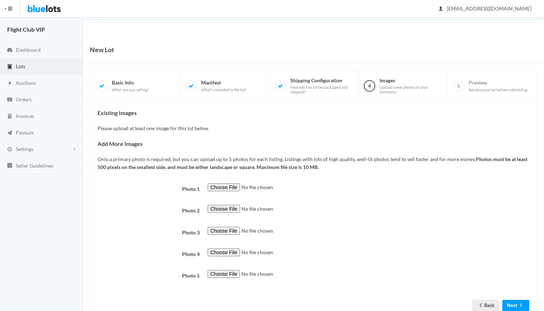
click at [220, 186] on input "file" at bounding box center [257, 187] width 98 height 8
type input "C:\fakepath\Planner.jpg"
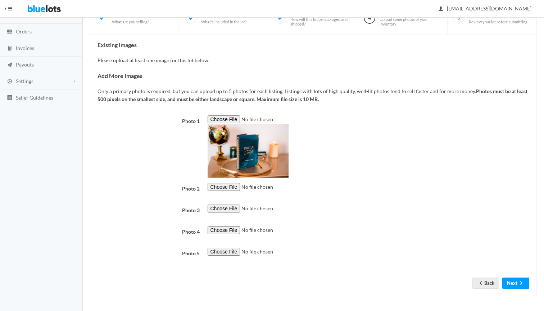
scroll to position [98, 0]
click at [222, 183] on input "file" at bounding box center [257, 187] width 98 height 8
type input "C:\fakepath\Bundle Desk.jpg"
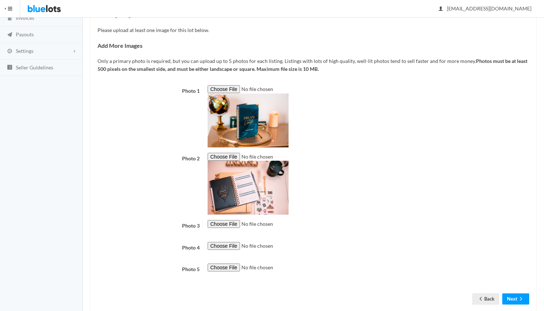
click at [226, 222] on input "file" at bounding box center [257, 224] width 98 height 8
type input "C:\fakepath\Screen Shot 2021-04-15 at 4.08.38 AM.png"
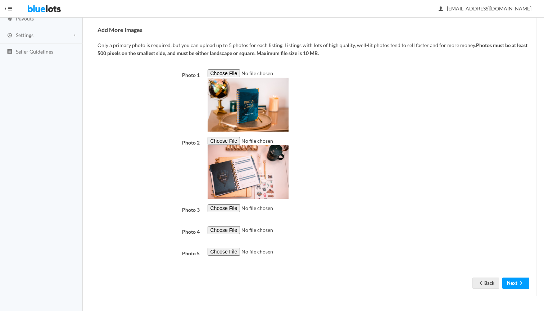
scroll to position [153, 0]
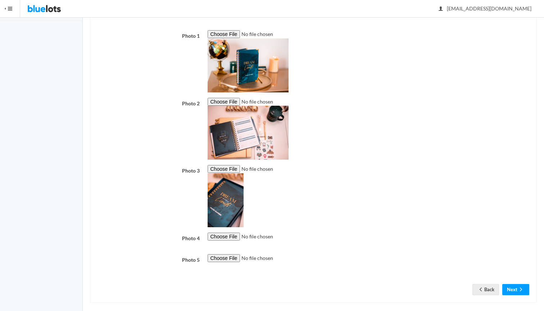
click at [225, 233] on input "file" at bounding box center [257, 237] width 98 height 8
type input "C:\fakepath\Screen Shot 2021-04-15 at 4.12.30 AM.png"
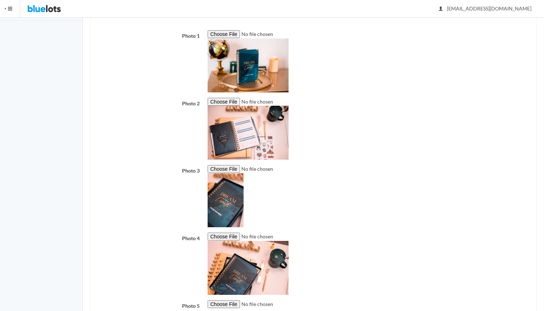
scroll to position [214, 0]
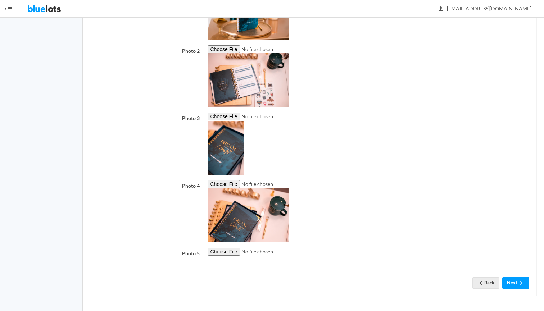
click at [229, 113] on input "file" at bounding box center [257, 117] width 98 height 8
type input "C:\fakepath\Stacked Planner.jpg"
click at [227, 113] on input "file" at bounding box center [257, 117] width 98 height 8
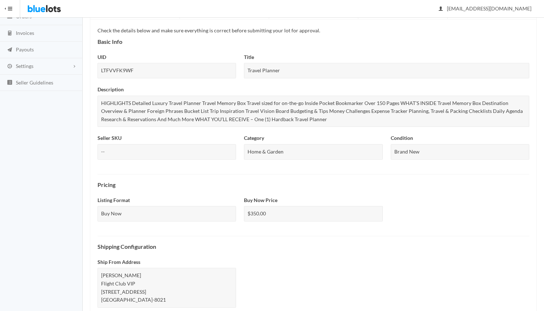
scroll to position [83, 0]
click at [303, 213] on div "$350.00" at bounding box center [313, 213] width 138 height 15
click at [291, 210] on div "$350.00" at bounding box center [313, 213] width 138 height 15
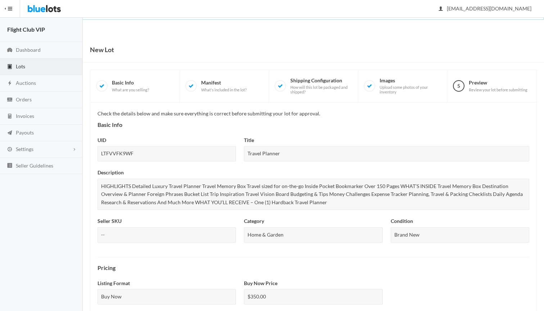
scroll to position [0, 0]
click at [112, 85] on span "Basic Info What are you selling?" at bounding box center [130, 85] width 37 height 13
click at [126, 88] on span "What are you selling?" at bounding box center [130, 89] width 37 height 5
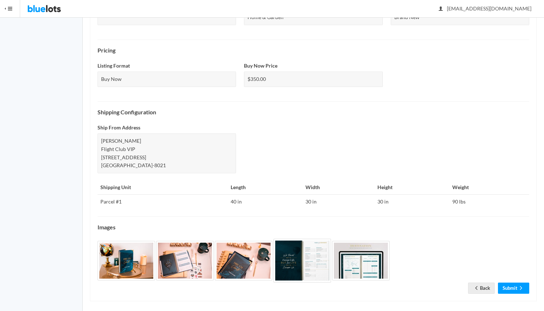
scroll to position [217, 0]
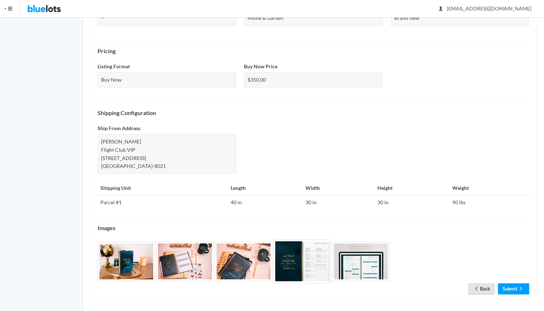
click at [482, 283] on link "Back" at bounding box center [481, 288] width 27 height 11
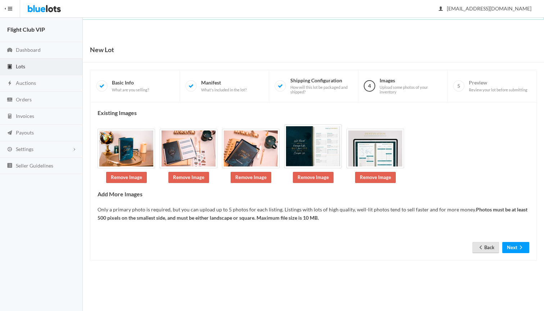
click at [483, 245] on link "Back" at bounding box center [485, 247] width 27 height 11
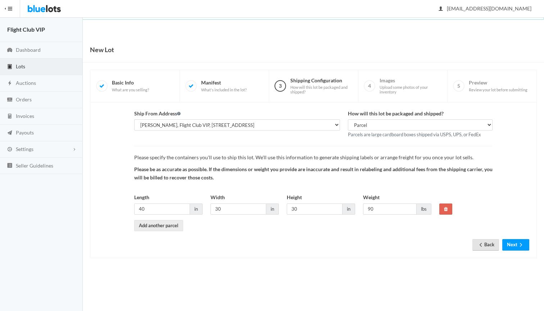
click at [485, 242] on link "Back" at bounding box center [485, 244] width 27 height 11
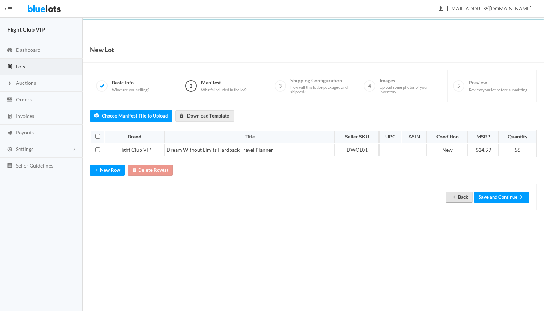
click at [458, 195] on link "Back" at bounding box center [459, 197] width 27 height 11
click at [494, 196] on button "Save and Continue" at bounding box center [501, 197] width 55 height 11
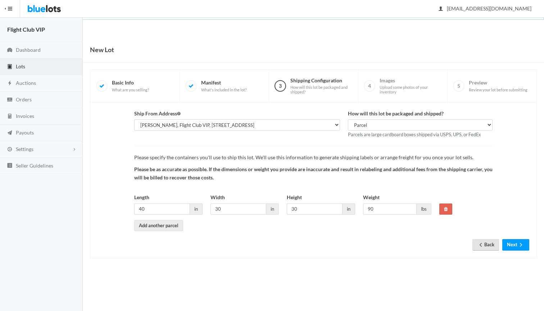
click at [487, 243] on link "Back" at bounding box center [485, 244] width 27 height 11
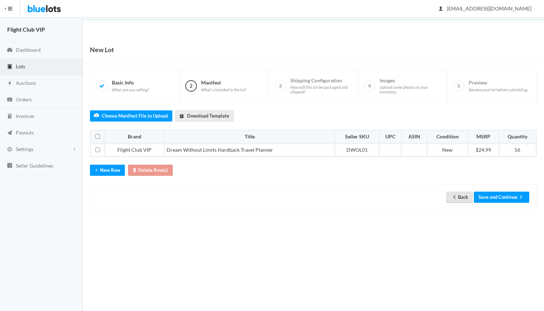
click at [459, 199] on link "Back" at bounding box center [459, 197] width 27 height 11
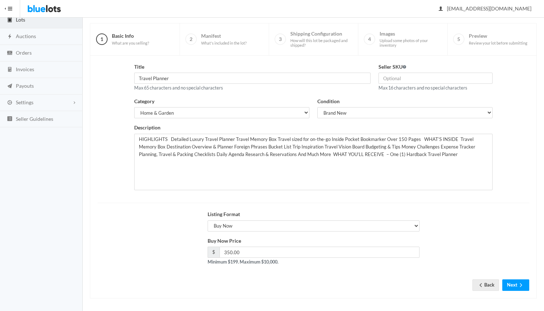
scroll to position [46, 0]
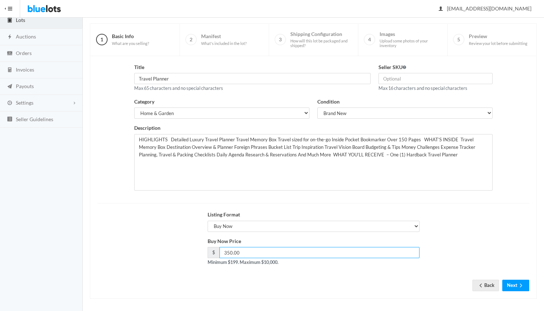
drag, startPoint x: 243, startPoint y: 251, endPoint x: 188, endPoint y: 248, distance: 55.5
click at [188, 248] on div "Buy Now Price $ 350.00 Minimum $199. Maximum $10,000." at bounding box center [313, 254] width 439 height 35
type input "280"
click at [456, 224] on div "Listing Format Choose a listing format Auction Buy Now" at bounding box center [313, 224] width 439 height 27
drag, startPoint x: 517, startPoint y: 282, endPoint x: 522, endPoint y: 232, distance: 50.2
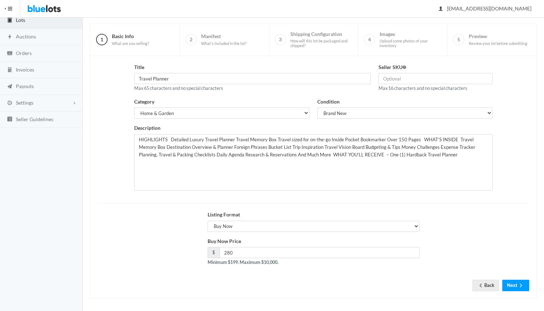
click at [521, 234] on form "Title Travel Planner Max 65 characters and no special characters Seller SKU Max…" at bounding box center [313, 171] width 432 height 217
click at [514, 284] on button "Next" at bounding box center [515, 285] width 27 height 11
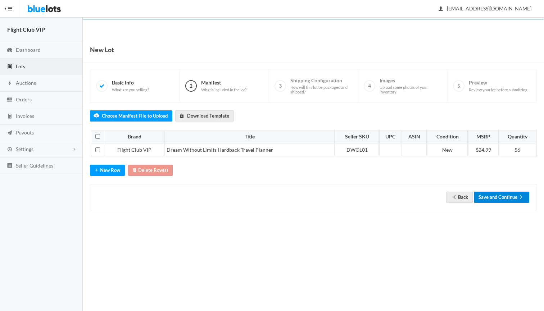
click at [513, 195] on button "Save and Continue" at bounding box center [501, 197] width 55 height 11
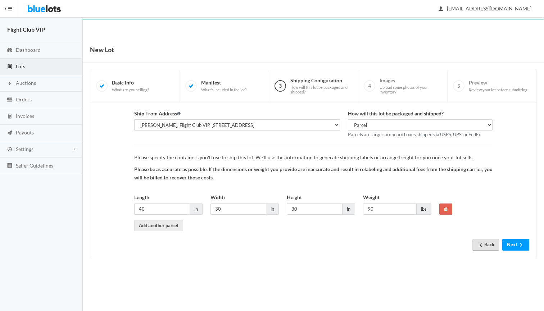
click at [485, 242] on link "Back" at bounding box center [485, 244] width 27 height 11
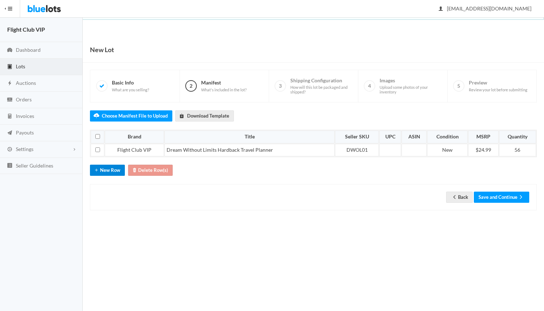
click at [95, 167] on icon "add" at bounding box center [96, 170] width 7 height 6
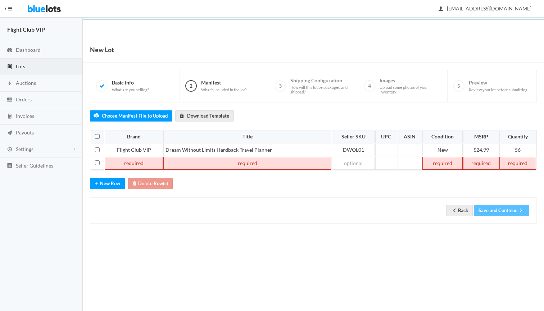
click at [144, 163] on td at bounding box center [134, 163] width 58 height 13
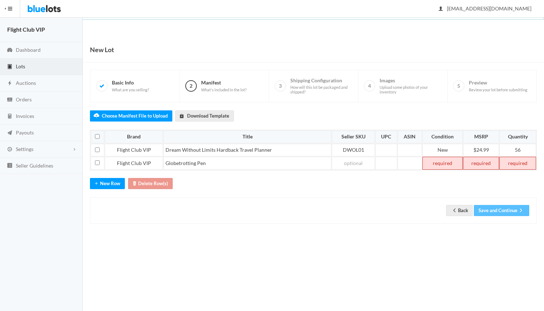
click at [439, 164] on td at bounding box center [442, 163] width 40 height 13
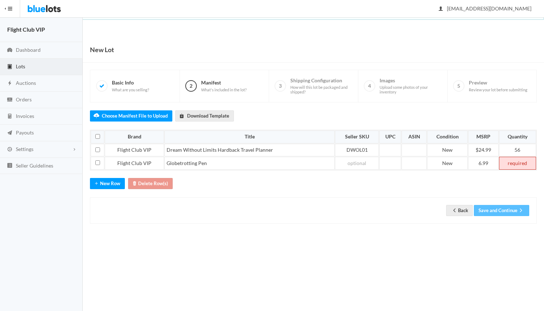
click at [519, 163] on td at bounding box center [517, 163] width 37 height 13
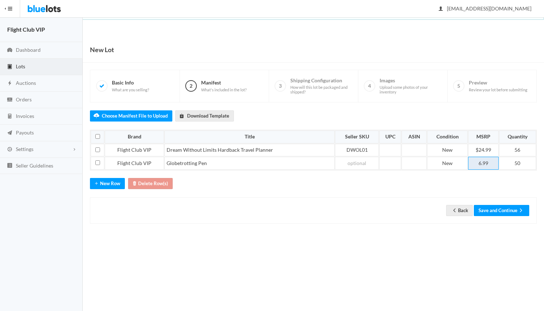
click at [479, 162] on td "6.99" at bounding box center [483, 163] width 31 height 13
click at [346, 200] on div "Back Save and Continue" at bounding box center [313, 210] width 447 height 26
click at [522, 209] on icon "arrow forward" at bounding box center [520, 211] width 7 height 6
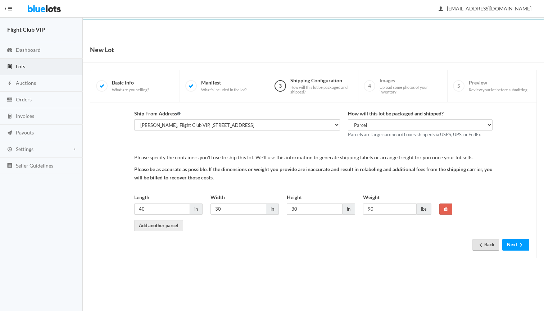
click at [485, 241] on link "Back" at bounding box center [485, 244] width 27 height 11
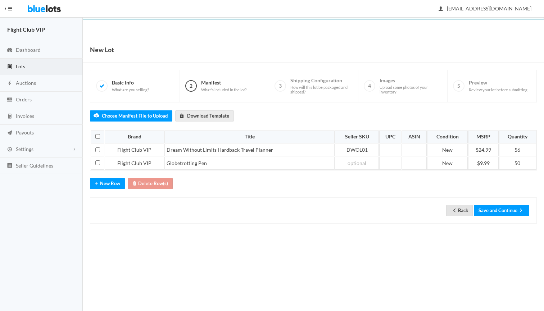
click at [456, 207] on link "Back" at bounding box center [459, 210] width 27 height 11
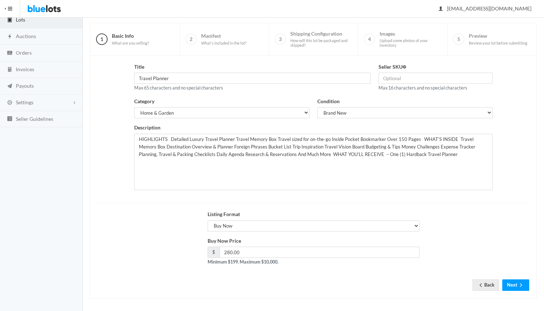
scroll to position [46, 0]
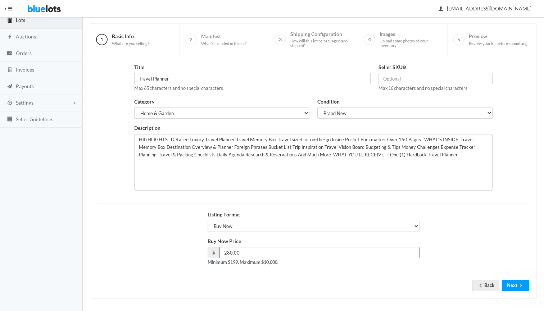
drag, startPoint x: 256, startPoint y: 250, endPoint x: 177, endPoint y: 252, distance: 79.2
click at [177, 252] on div "Buy Now Price $ 280.00 Minimum $199. Maximum $10,000." at bounding box center [313, 254] width 439 height 35
click at [177, 252] on div "Buy Now Price $ 430 Minimum $199. Maximum $10,000." at bounding box center [313, 254] width 439 height 35
drag, startPoint x: 236, startPoint y: 250, endPoint x: 204, endPoint y: 249, distance: 32.4
click at [204, 250] on div "Buy Now Price $ 430 Minimum $199. Maximum $10,000." at bounding box center [314, 254] width 220 height 35
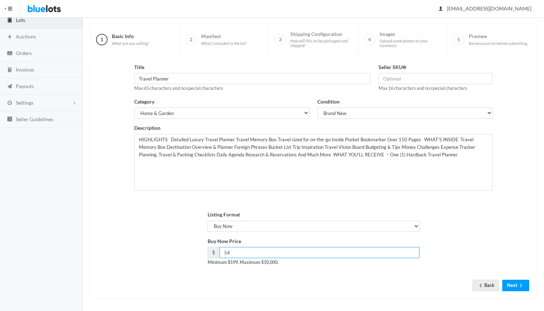
type input "5"
type input "642"
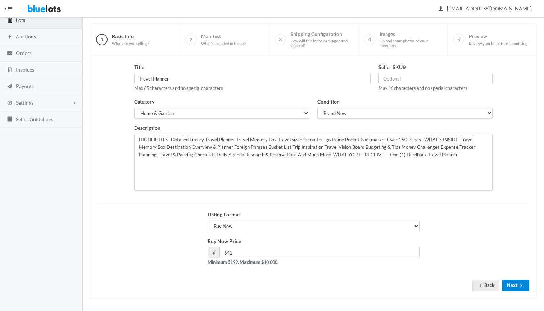
click at [513, 283] on button "Next" at bounding box center [515, 285] width 27 height 11
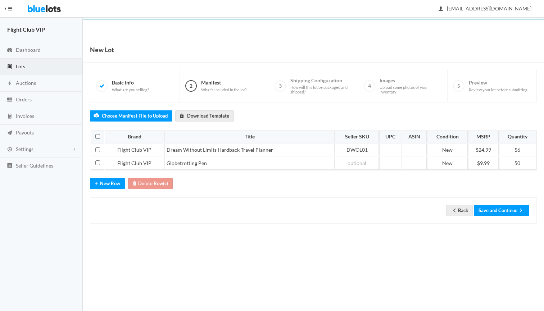
drag, startPoint x: 112, startPoint y: 186, endPoint x: 190, endPoint y: 204, distance: 80.1
click at [190, 204] on div "Choose Manifest File to Upload Download Template Brand Title Seller SKU UPC ASI…" at bounding box center [313, 162] width 447 height 121
click at [106, 179] on button "New Row" at bounding box center [107, 183] width 35 height 11
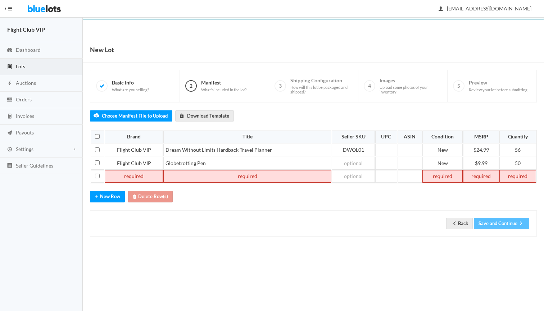
click at [139, 177] on td at bounding box center [134, 176] width 58 height 13
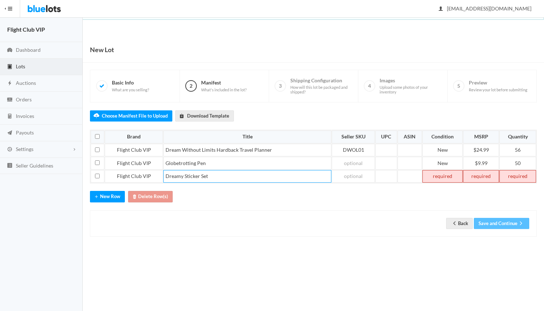
click at [439, 174] on td at bounding box center [442, 176] width 40 height 13
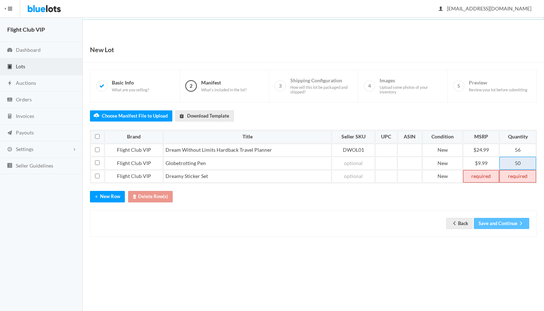
click at [522, 163] on td "50" at bounding box center [517, 163] width 37 height 13
click at [484, 174] on td at bounding box center [481, 176] width 36 height 13
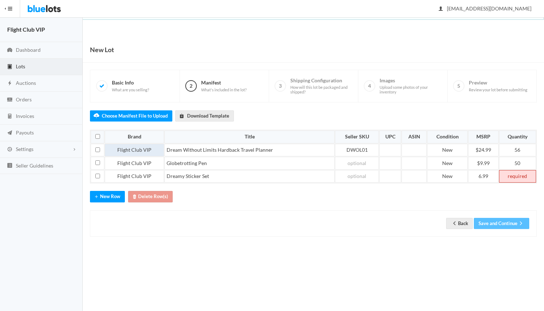
click at [155, 147] on td "Flight Club VIP" at bounding box center [134, 150] width 59 height 13
drag, startPoint x: 155, startPoint y: 147, endPoint x: 99, endPoint y: 150, distance: 56.5
click at [99, 150] on tr "Flight Club VIP Dream Without Limits Hardback Travel Planner DWOL01 New $24.99 …" at bounding box center [313, 150] width 445 height 13
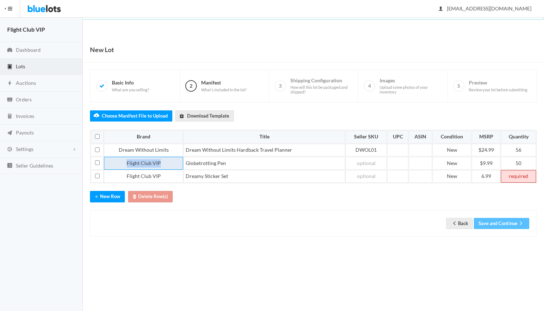
drag, startPoint x: 167, startPoint y: 163, endPoint x: 112, endPoint y: 161, distance: 54.7
click at [112, 161] on td "Flight Club VIP" at bounding box center [143, 163] width 79 height 13
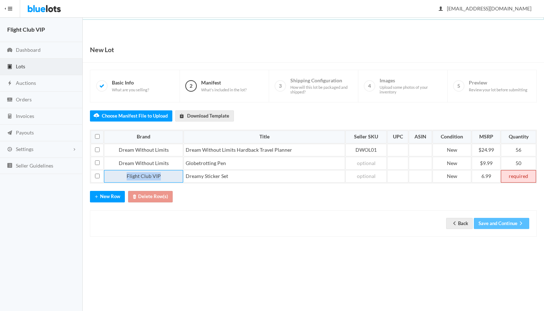
drag, startPoint x: 163, startPoint y: 176, endPoint x: 114, endPoint y: 169, distance: 48.6
click at [114, 170] on td "Flight Club VIP" at bounding box center [143, 176] width 79 height 13
click at [517, 175] on td at bounding box center [518, 176] width 35 height 13
click at [526, 164] on td "50" at bounding box center [518, 163] width 35 height 13
click at [520, 173] on td at bounding box center [518, 176] width 35 height 13
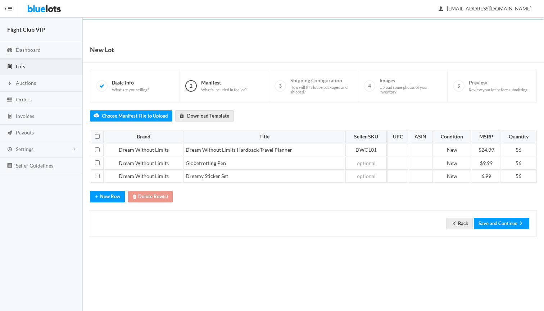
click at [431, 218] on div "Back Save and Continue" at bounding box center [313, 223] width 432 height 11
click at [488, 223] on button "Save and Continue" at bounding box center [501, 223] width 55 height 11
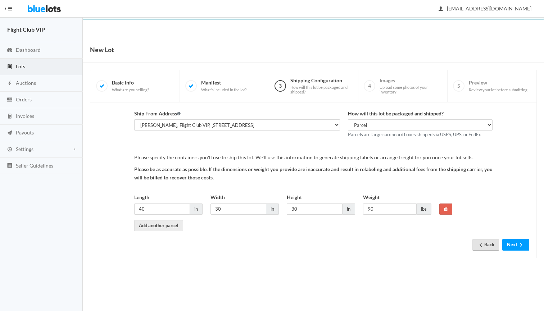
click at [488, 243] on link "Back" at bounding box center [485, 244] width 27 height 11
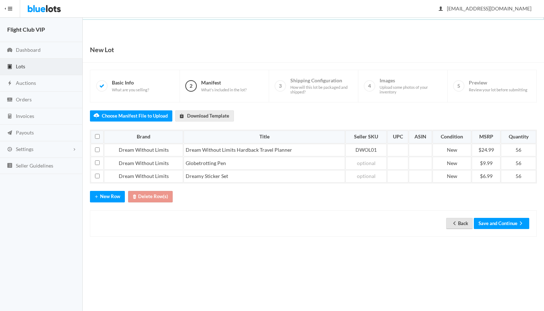
click at [461, 220] on link "Back" at bounding box center [459, 223] width 27 height 11
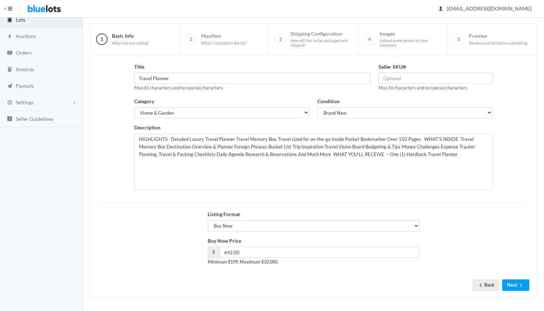
scroll to position [46, 0]
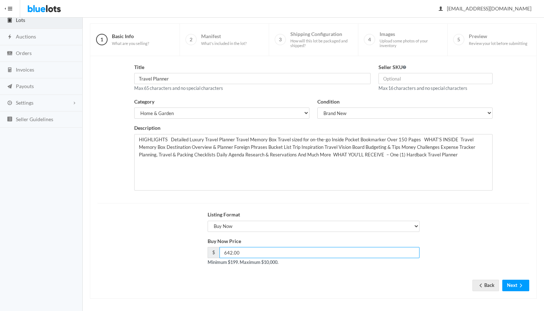
drag, startPoint x: 258, startPoint y: 250, endPoint x: 215, endPoint y: 248, distance: 43.2
click at [215, 248] on div "$ 642.00" at bounding box center [314, 252] width 212 height 11
type input "560"
click at [172, 249] on div "Buy Now Price $ 560 Minimum $199. Maximum $10,000." at bounding box center [313, 254] width 439 height 35
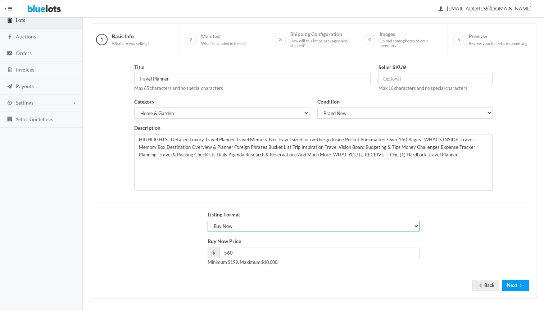
drag, startPoint x: 253, startPoint y: 227, endPoint x: 151, endPoint y: 239, distance: 103.2
click at [151, 239] on form "Title Travel Planner Max 65 characters and no special characters Seller SKU Max…" at bounding box center [313, 171] width 432 height 217
click at [517, 283] on icon "arrow forward" at bounding box center [520, 286] width 7 height 6
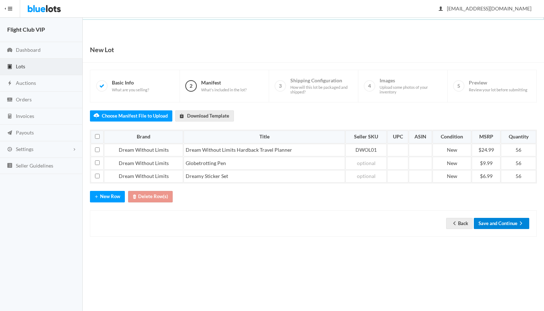
click at [499, 220] on button "Save and Continue" at bounding box center [501, 223] width 55 height 11
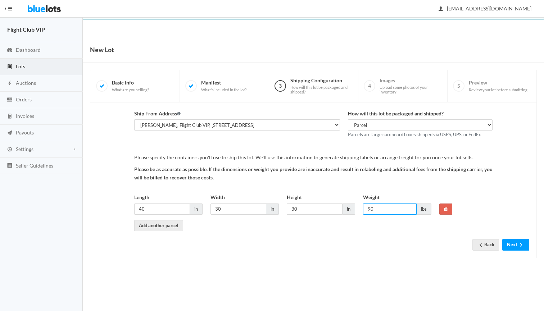
click at [383, 208] on input "90" at bounding box center [390, 209] width 54 height 11
type input "95"
click at [516, 243] on button "Next" at bounding box center [515, 244] width 27 height 11
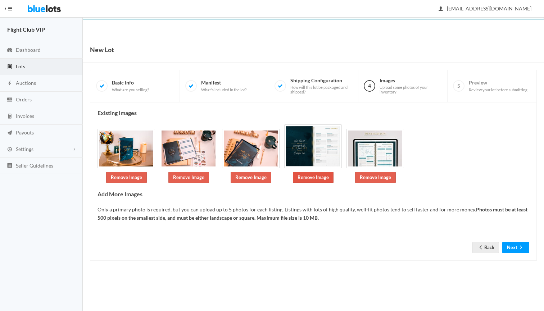
click at [306, 176] on link "Remove Image" at bounding box center [313, 177] width 41 height 11
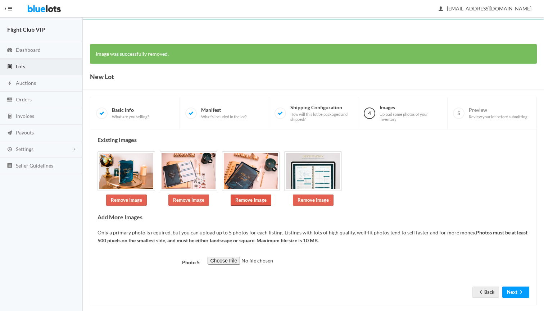
click at [256, 199] on link "Remove Image" at bounding box center [251, 200] width 41 height 11
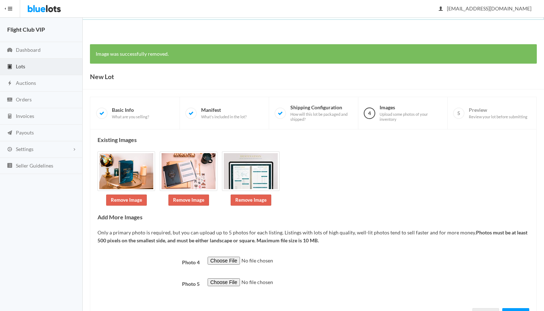
click at [236, 258] on input "file" at bounding box center [257, 261] width 98 height 8
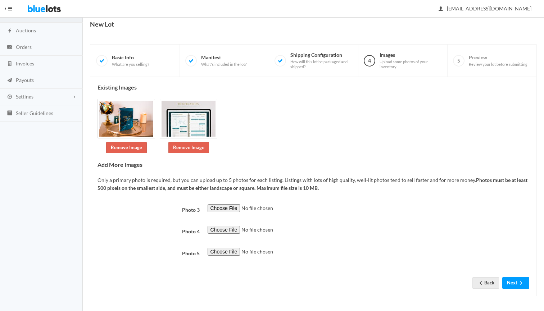
scroll to position [68, 0]
click at [223, 204] on input "file" at bounding box center [257, 208] width 98 height 8
type input "C:\fakepath\Bundle Desk.jpg"
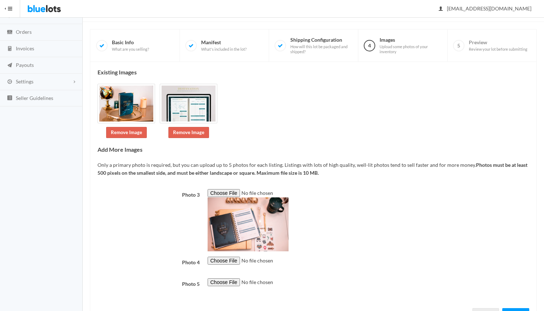
scroll to position [106, 0]
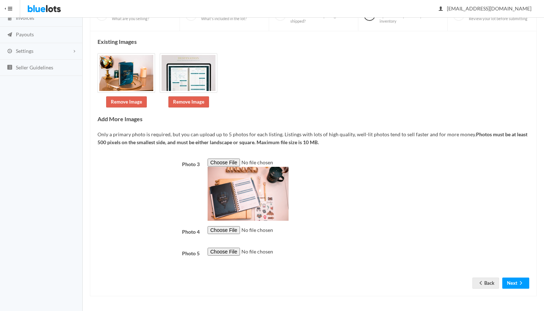
click at [227, 226] on input "file" at bounding box center [257, 230] width 98 height 8
click at [223, 226] on input "file" at bounding box center [257, 230] width 98 height 8
type input "C:\fakepath\GDRWBoyI-1200x1200-2.jpeg"
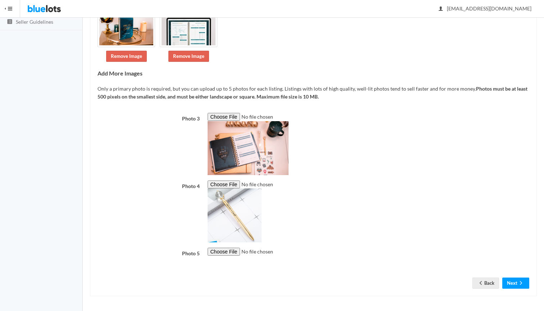
scroll to position [187, 0]
click at [228, 248] on input "file" at bounding box center [257, 252] width 98 height 8
type input "C:\fakepath\m_UKXILw.jpeg"
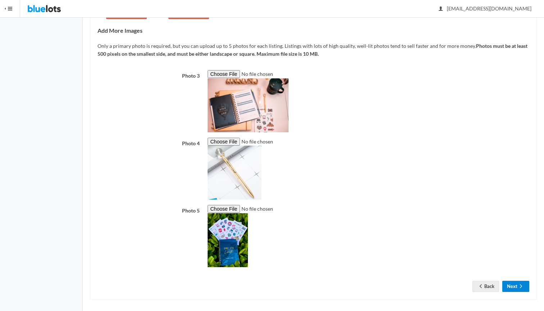
click at [518, 283] on icon "arrow forward" at bounding box center [520, 286] width 7 height 6
click at [193, 19] on link "Remove Image" at bounding box center [188, 13] width 41 height 11
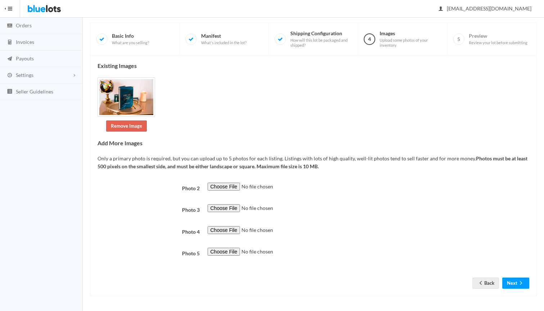
scroll to position [177, 0]
click at [224, 183] on input "file" at bounding box center [257, 187] width 98 height 8
type input "C:\fakepath\Bundle Desk.jpg"
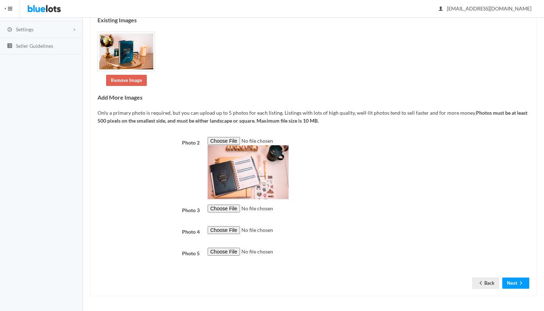
click at [226, 205] on input "file" at bounding box center [257, 209] width 98 height 8
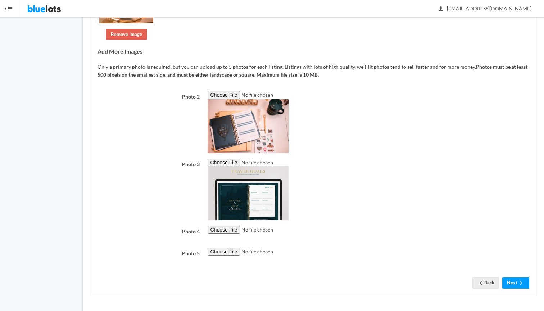
scroll to position [198, 0]
click at [225, 159] on input "file" at bounding box center [257, 163] width 98 height 8
type input "C:\fakepath\9ghLeRqA.png"
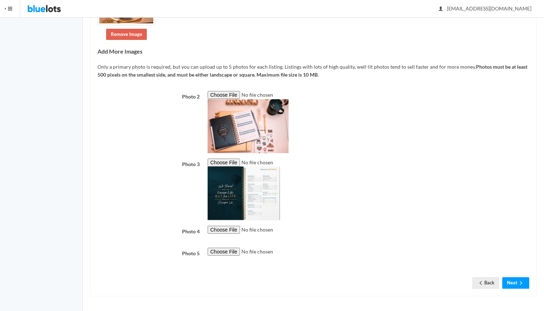
click at [228, 226] on input "file" at bounding box center [257, 230] width 98 height 8
type input "C:\fakepath\GDRWBoyI-1200x1200-2.jpeg"
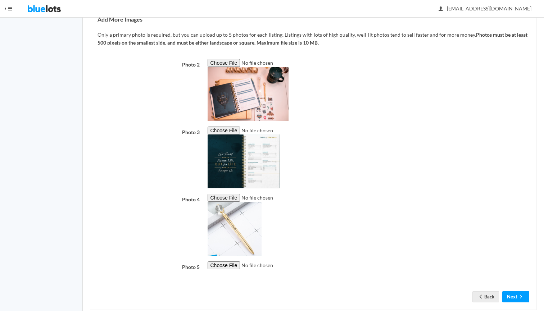
click at [218, 262] on input "file" at bounding box center [257, 265] width 98 height 8
type input "C:\fakepath\m_UKXILw.jpeg"
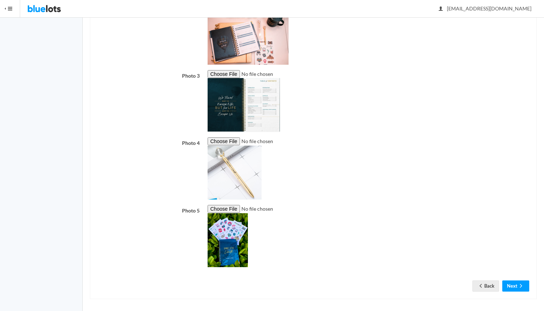
scroll to position [254, 0]
click at [515, 284] on button "Next" at bounding box center [515, 286] width 27 height 11
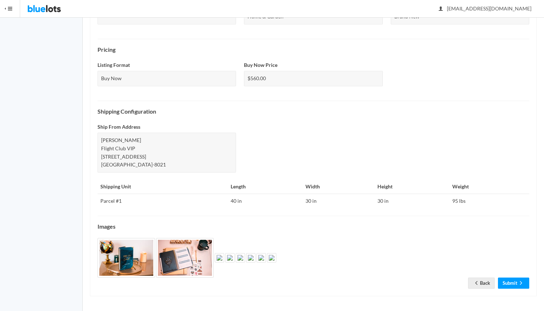
scroll to position [279, 0]
click at [479, 289] on link "Back" at bounding box center [481, 283] width 27 height 11
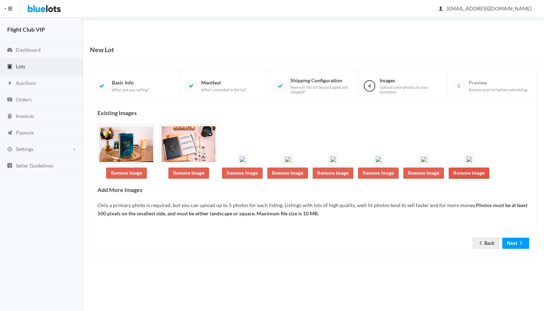
click at [448, 179] on link "Remove Image" at bounding box center [468, 173] width 41 height 11
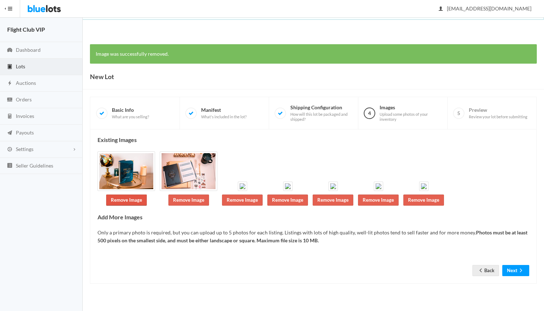
click at [128, 206] on link "Remove Image" at bounding box center [126, 200] width 41 height 11
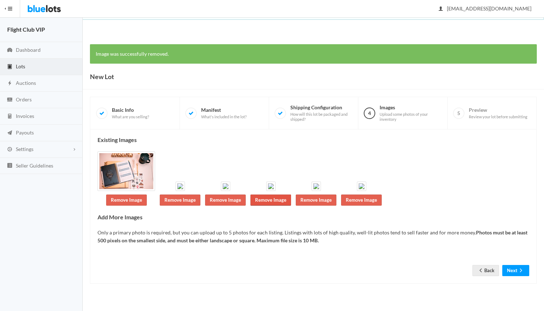
click at [291, 206] on link "Remove Image" at bounding box center [270, 200] width 41 height 11
click at [336, 206] on link "Remove Image" at bounding box center [316, 200] width 41 height 11
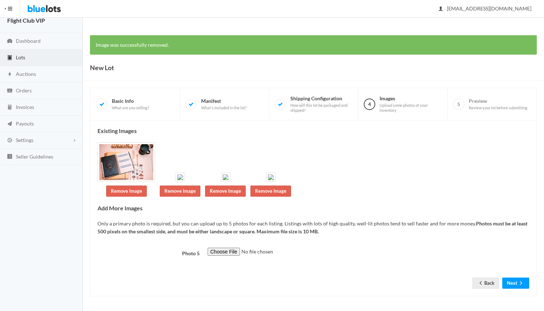
scroll to position [27, 0]
click at [228, 251] on input "file" at bounding box center [257, 252] width 98 height 8
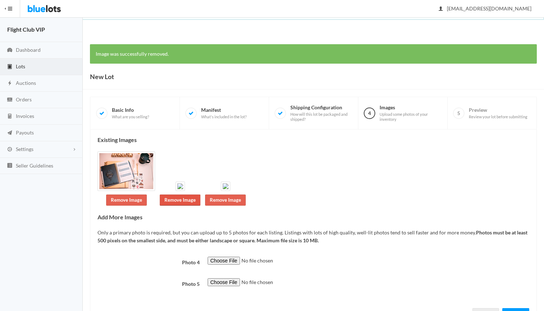
click at [187, 206] on link "Remove Image" at bounding box center [180, 200] width 41 height 11
click at [196, 204] on link "Remove Image" at bounding box center [180, 200] width 41 height 11
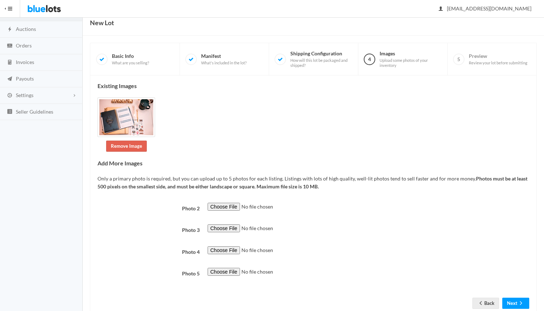
scroll to position [59, 0]
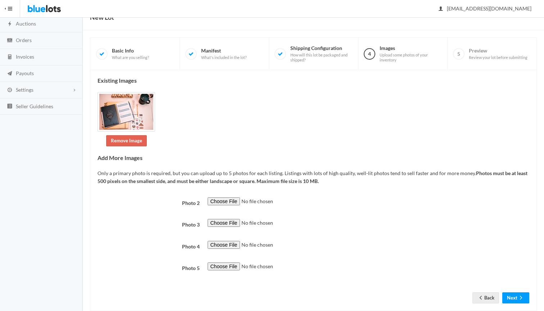
click at [223, 197] on input "file" at bounding box center [257, 201] width 98 height 8
type input "C:\fakepath\Planner.jpg"
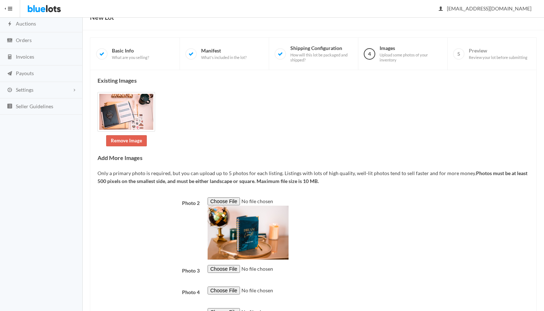
scroll to position [92, 0]
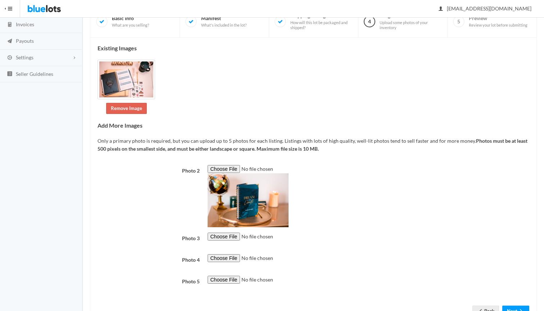
click at [220, 234] on input "file" at bounding box center [257, 237] width 98 height 8
type input "C:\fakepath\GDRWBoyI-1200x1200-2.jpeg"
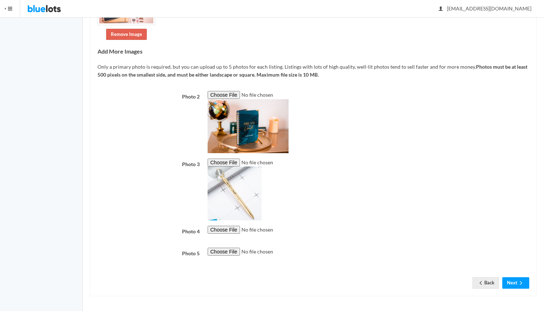
scroll to position [206, 0]
click at [223, 226] on input "file" at bounding box center [257, 230] width 98 height 8
type input "C:\fakepath\m_UKXILw.jpeg"
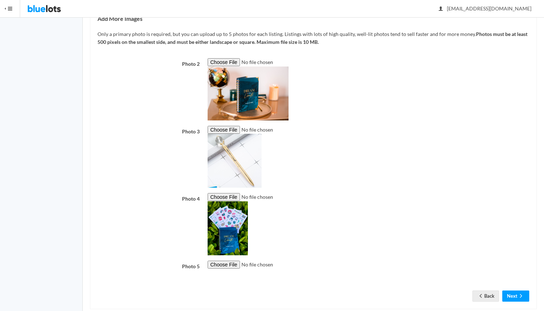
scroll to position [207, 0]
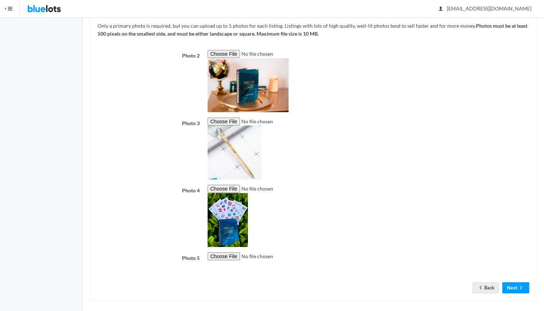
click at [222, 252] on input "file" at bounding box center [257, 256] width 98 height 8
type input "C:\fakepath\9ghLeRqA.png"
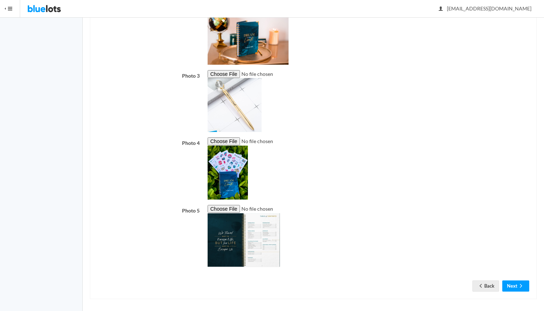
scroll to position [254, 0]
click at [515, 283] on button "Next" at bounding box center [515, 286] width 27 height 11
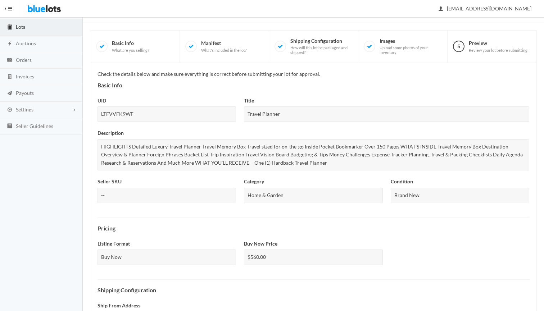
scroll to position [40, 0]
click at [314, 161] on div "HIGHLIGHTS Detailed Luxury Travel Planner Travel Memory Box Travel sized for on…" at bounding box center [313, 154] width 432 height 32
click at [282, 161] on div "HIGHLIGHTS Detailed Luxury Travel Planner Travel Memory Box Travel sized for on…" at bounding box center [313, 154] width 432 height 32
drag, startPoint x: 296, startPoint y: 159, endPoint x: 276, endPoint y: 156, distance: 20.0
click at [276, 156] on div "HIGHLIGHTS Detailed Luxury Travel Planner Travel Memory Box Travel sized for on…" at bounding box center [313, 154] width 432 height 32
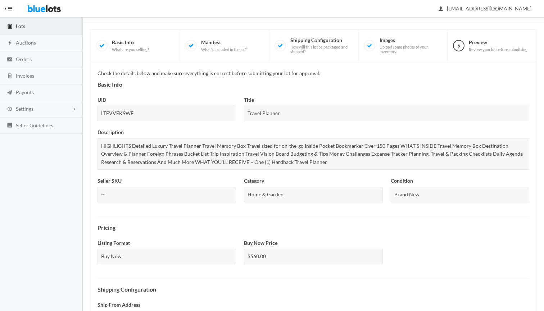
click at [323, 159] on div "HIGHLIGHTS Detailed Luxury Travel Planner Travel Memory Box Travel sized for on…" at bounding box center [313, 154] width 432 height 32
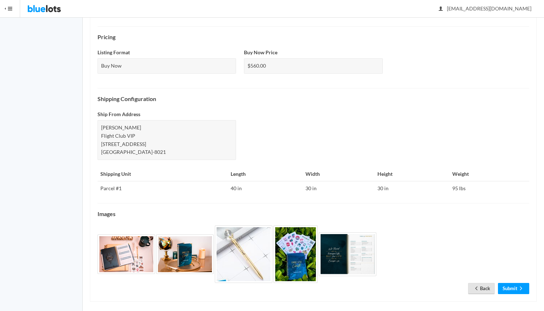
scroll to position [231, 0]
click at [481, 283] on link "Back" at bounding box center [481, 288] width 27 height 11
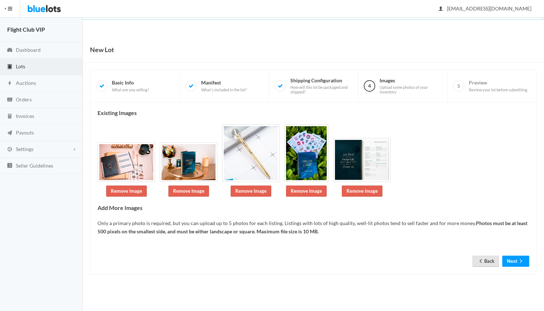
click at [489, 260] on link "Back" at bounding box center [485, 261] width 27 height 11
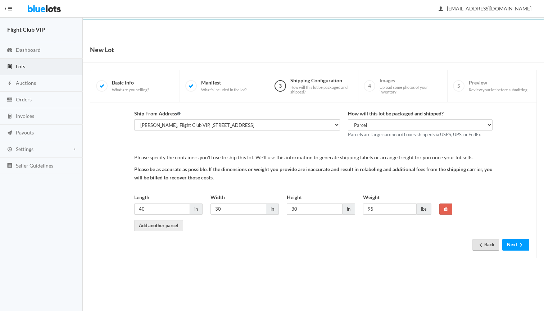
click at [481, 242] on icon "arrow back" at bounding box center [480, 245] width 7 height 6
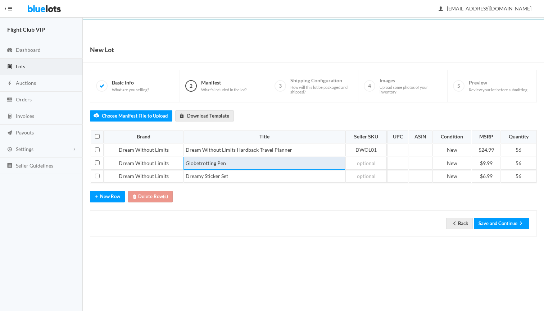
click at [226, 164] on td "Globetrotting Pen" at bounding box center [263, 163] width 161 height 13
click at [375, 161] on td at bounding box center [365, 163] width 41 height 13
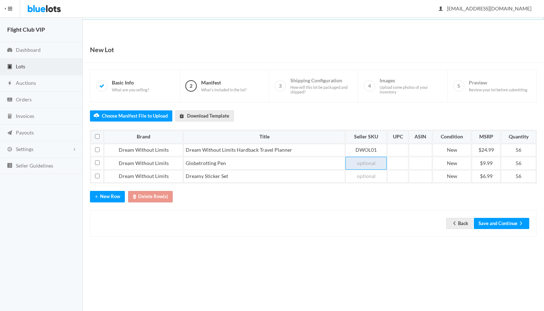
click at [375, 161] on td at bounding box center [365, 163] width 41 height 13
click at [482, 222] on button "Save and Continue" at bounding box center [501, 223] width 55 height 11
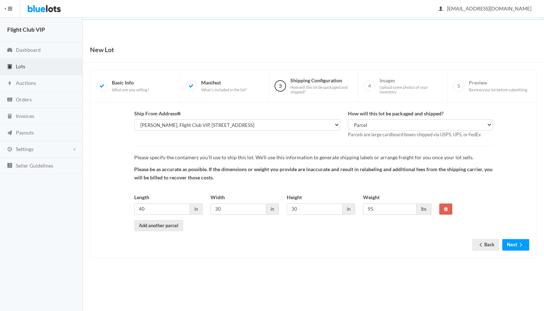
click at [491, 224] on div "Please specify the containers you'll use to ship this lot. We'll use this infor…" at bounding box center [313, 188] width 358 height 85
click at [513, 248] on button "Next" at bounding box center [515, 244] width 27 height 11
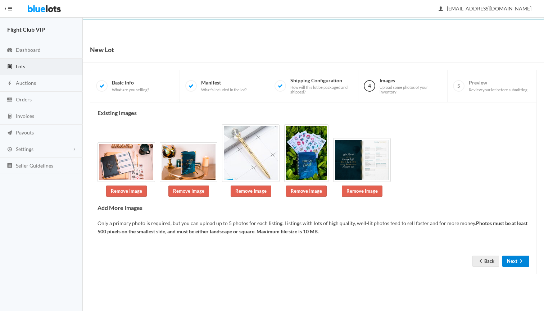
click at [510, 256] on button "Next" at bounding box center [515, 261] width 27 height 11
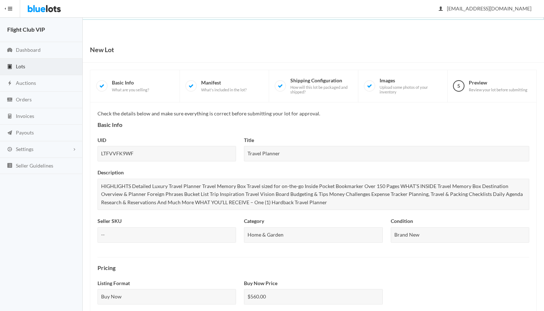
click at [331, 192] on div "HIGHLIGHTS Detailed Luxury Travel Planner Travel Memory Box Travel sized for on…" at bounding box center [313, 195] width 432 height 32
click at [309, 200] on div "HIGHLIGHTS Detailed Luxury Travel Planner Travel Memory Box Travel sized for on…" at bounding box center [313, 195] width 432 height 32
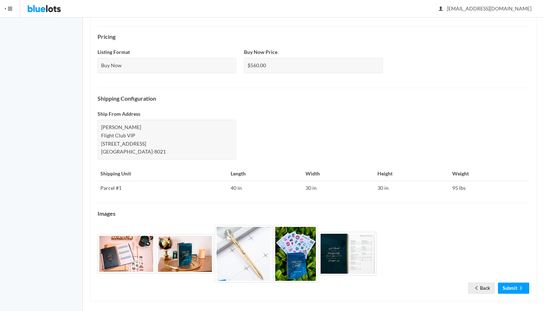
scroll to position [231, 0]
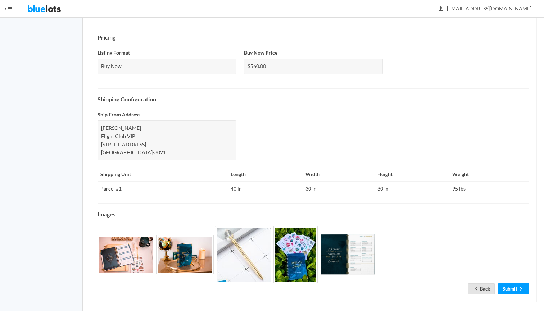
click at [476, 286] on icon "arrow back" at bounding box center [476, 289] width 7 height 6
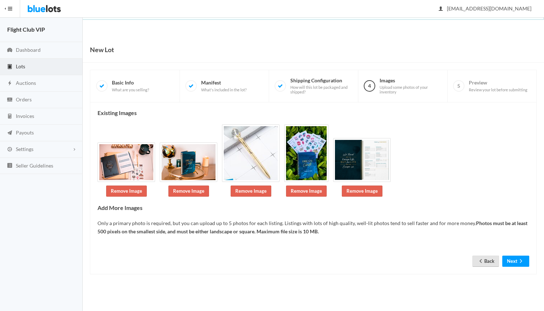
click at [482, 259] on icon "arrow back" at bounding box center [480, 261] width 7 height 6
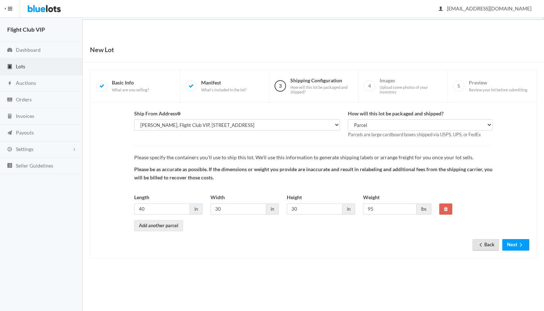
click at [484, 240] on link "Back" at bounding box center [485, 244] width 27 height 11
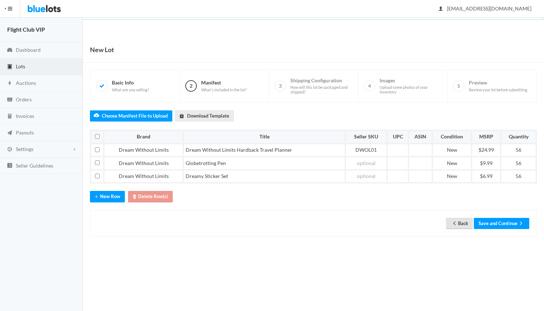
click at [461, 220] on link "Back" at bounding box center [459, 223] width 27 height 11
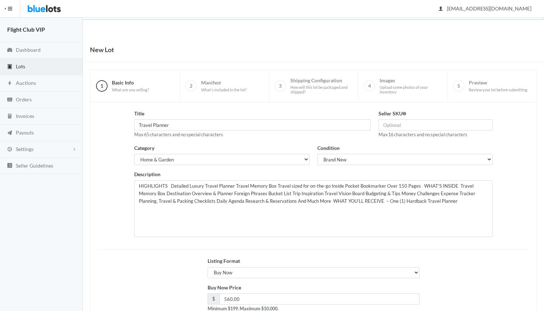
scroll to position [22, 0]
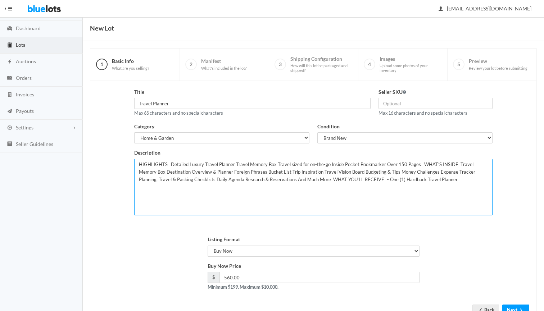
drag, startPoint x: 206, startPoint y: 205, endPoint x: 117, endPoint y: 136, distance: 112.8
click at [117, 136] on div "Title Travel Planner Max 65 characters and no special characters Seller SKU Max…" at bounding box center [313, 154] width 439 height 133
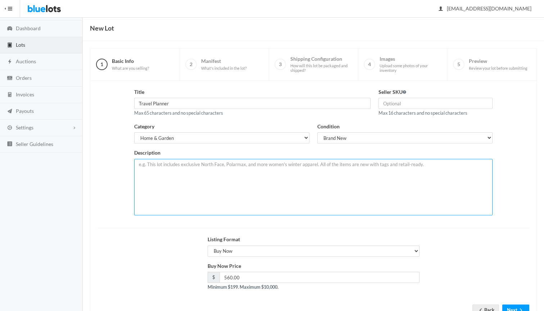
paste textarea "HIGHLIGHTS Detailed Luxury Travel Planner Travel Memory Box Travel sized for on…"
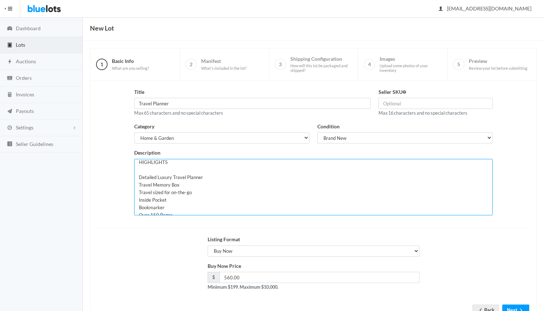
scroll to position [3, 0]
drag, startPoint x: 196, startPoint y: 191, endPoint x: 135, endPoint y: 189, distance: 61.2
click at [135, 189] on textarea "HIGHLIGHTS Detailed Luxury Travel Planner Travel Memory Box Travel sized for on…" at bounding box center [313, 187] width 358 height 56
click at [168, 183] on textarea "HIGHLIGHTS Detailed Luxury Travel Planner Travel Memory Box Travel sized for on…" at bounding box center [313, 187] width 358 height 56
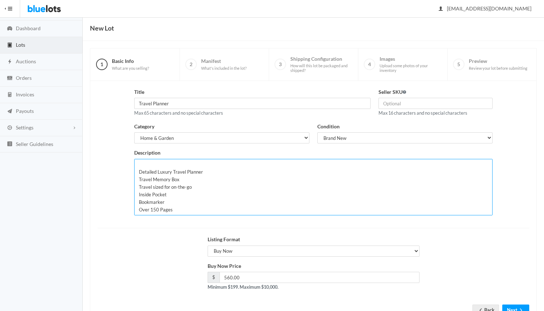
click at [174, 210] on textarea "HIGHLIGHTS Detailed Luxury Travel Planner Travel Memory Box Travel sized for on…" at bounding box center [313, 187] width 358 height 56
paste textarea "Description ADDITIONAL BUNDLE ITEMS Inspiration Mug Set: Mug + Lid + Spoon 125+…"
drag, startPoint x: 169, startPoint y: 174, endPoint x: 140, endPoint y: 172, distance: 30.0
click at [140, 172] on textarea "HIGHLIGHTS Detailed Luxury Travel Planner Travel Memory Box Travel sized for on…" at bounding box center [313, 187] width 358 height 56
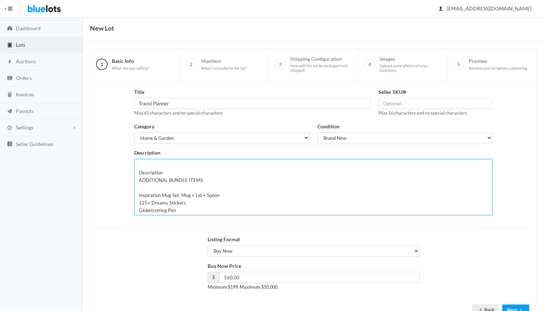
click at [160, 175] on textarea "HIGHLIGHTS Detailed Luxury Travel Planner Travel Memory Box Travel sized for on…" at bounding box center [313, 187] width 358 height 56
drag, startPoint x: 164, startPoint y: 171, endPoint x: 132, endPoint y: 171, distance: 31.3
click at [132, 171] on div "Description HIGHLIGHTS Detailed Luxury Travel Planner Travel Memory Box Travel …" at bounding box center [313, 185] width 366 height 72
drag, startPoint x: 222, startPoint y: 176, endPoint x: 130, endPoint y: 176, distance: 92.4
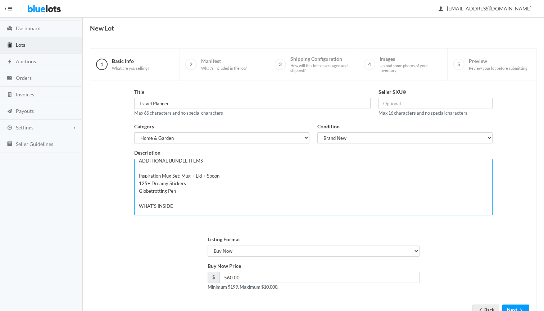
click at [130, 176] on div "Description HIGHLIGHTS Detailed Luxury Travel Planner Travel Memory Box Travel …" at bounding box center [313, 185] width 366 height 72
click at [153, 172] on textarea "HIGHLIGHTS Detailed Luxury Travel Planner Travel Memory Box Travel sized for on…" at bounding box center [313, 187] width 358 height 56
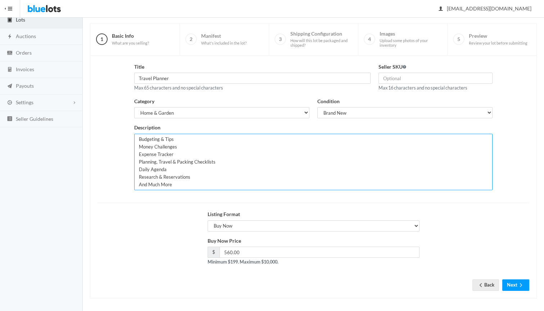
scroll to position [46, 0]
type textarea "HIGHLIGHTS Detailed Luxury Travel Planner Travel Memory Box Travel sized for on…"
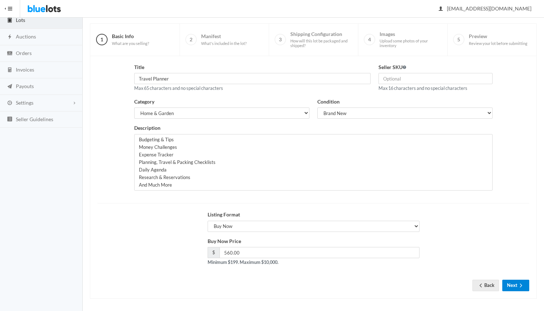
click at [515, 281] on button "Next" at bounding box center [515, 285] width 27 height 11
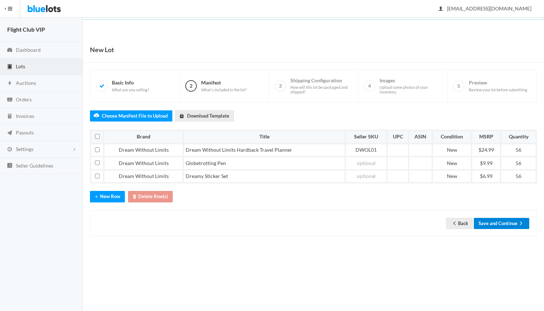
click at [503, 223] on button "Save and Continue" at bounding box center [501, 223] width 55 height 11
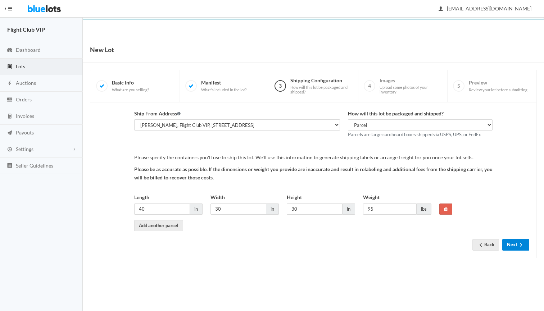
click at [516, 242] on button "Next" at bounding box center [515, 244] width 27 height 11
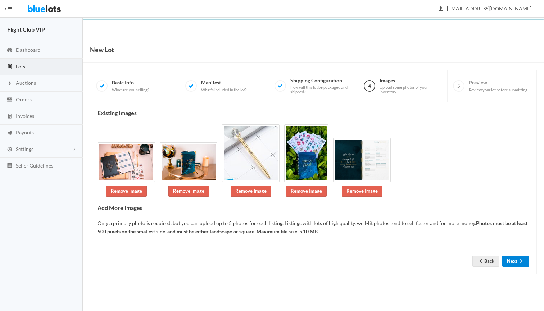
click at [510, 259] on button "Next" at bounding box center [515, 261] width 27 height 11
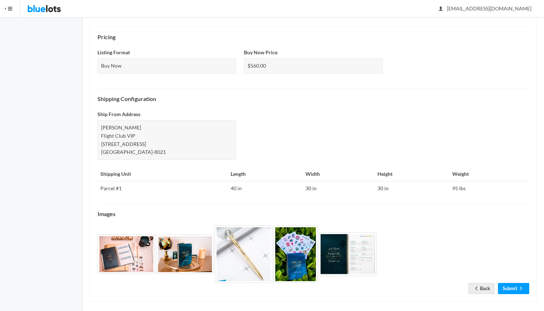
scroll to position [231, 0]
click at [513, 283] on link "Submit" at bounding box center [513, 288] width 31 height 11
